Goal: Information Seeking & Learning: Learn about a topic

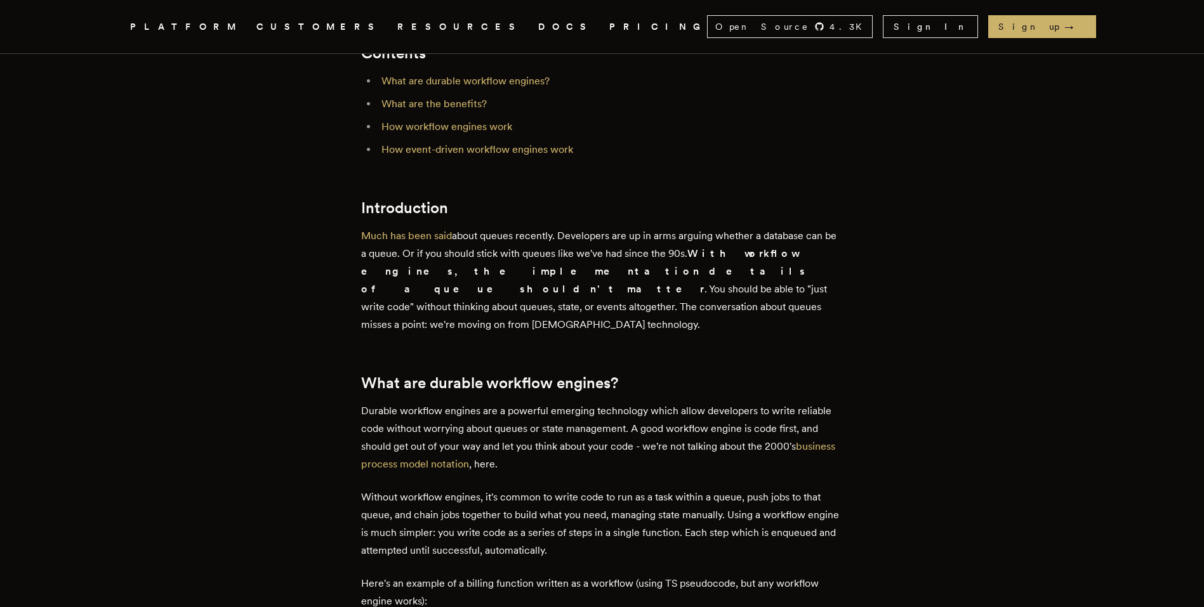
scroll to position [533, 0]
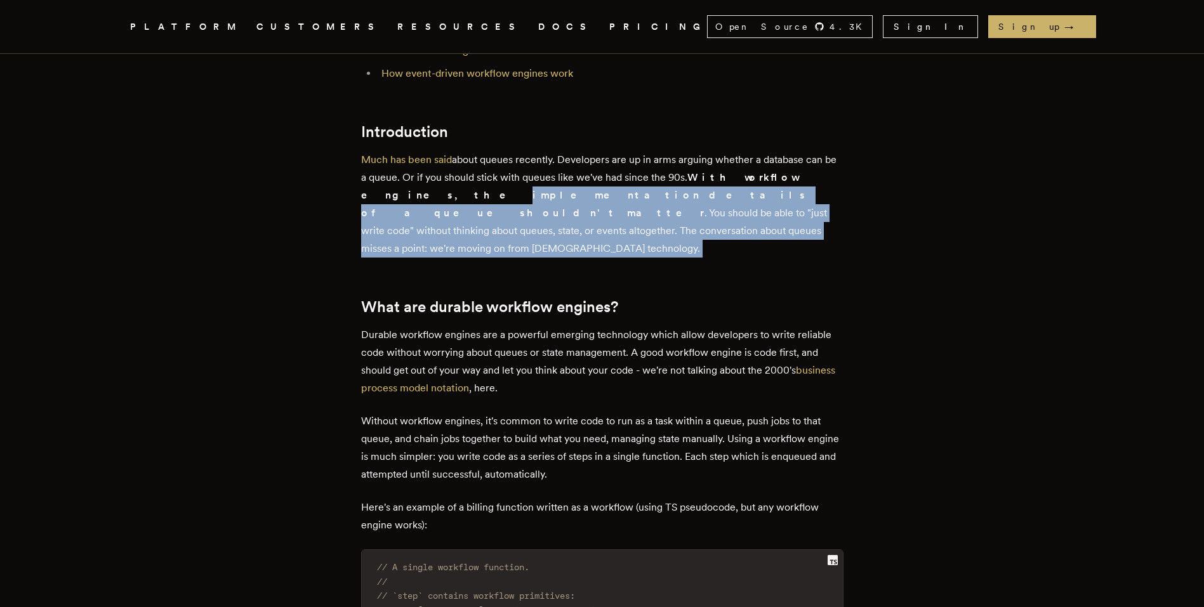
drag, startPoint x: 657, startPoint y: 247, endPoint x: 330, endPoint y: 189, distance: 332.5
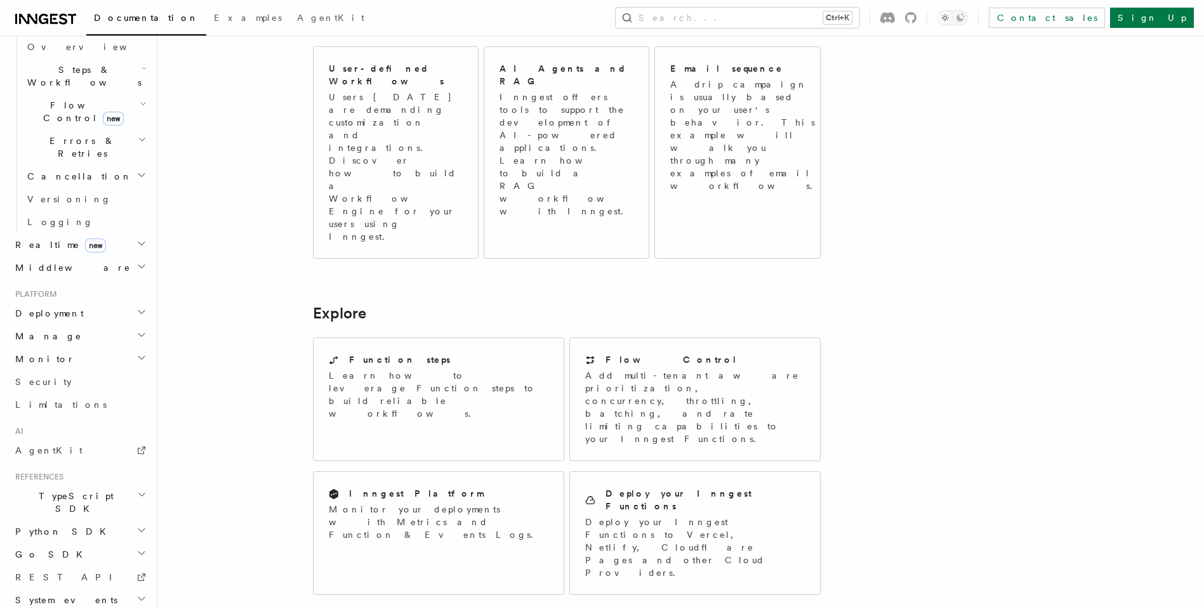
scroll to position [408, 0]
click at [90, 541] on h2 "Go SDK" at bounding box center [79, 552] width 139 height 23
click at [67, 570] on span "Reference" at bounding box center [62, 575] width 71 height 10
